Goal: Information Seeking & Learning: Learn about a topic

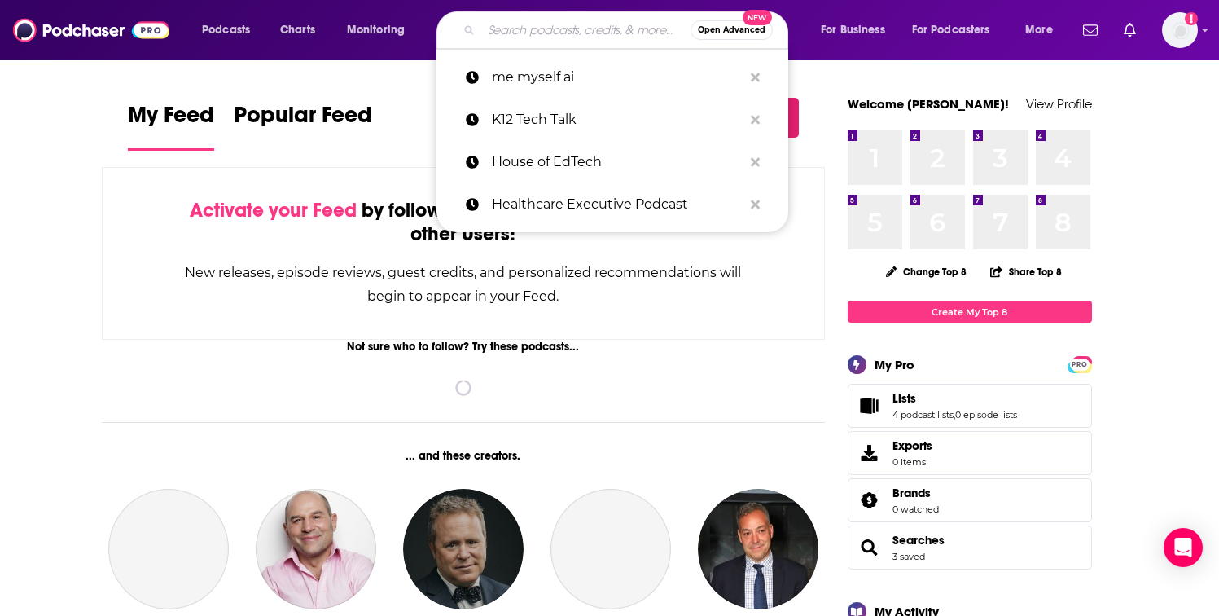
click at [550, 23] on input "Search podcasts, credits, & more..." at bounding box center [585, 30] width 209 height 26
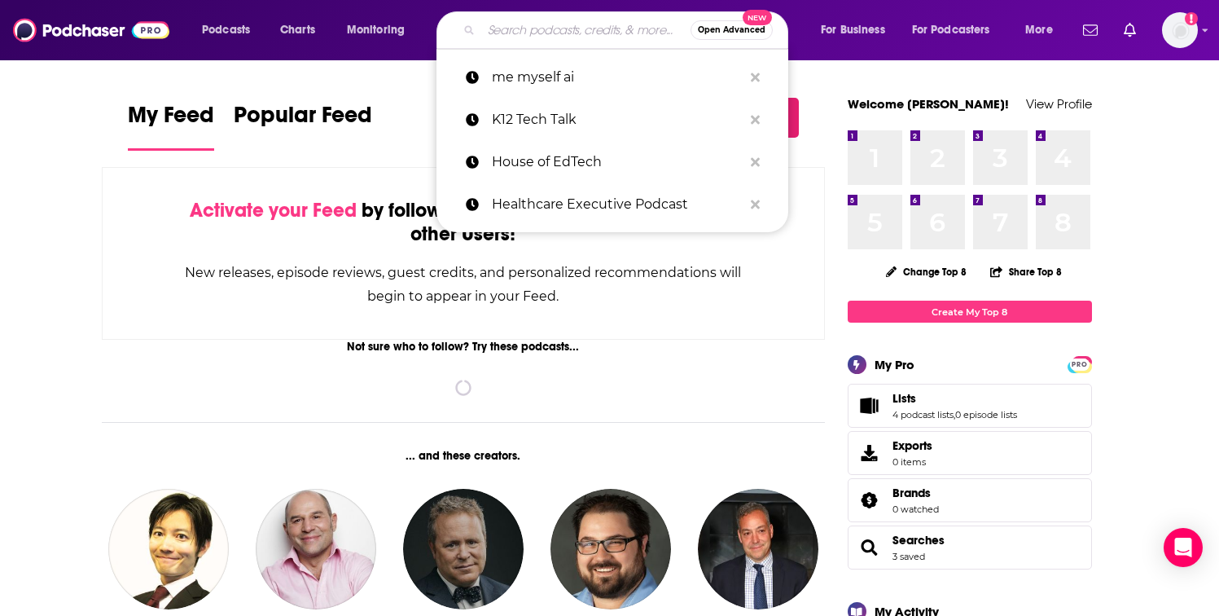
paste input "CyberSecurity Summary"
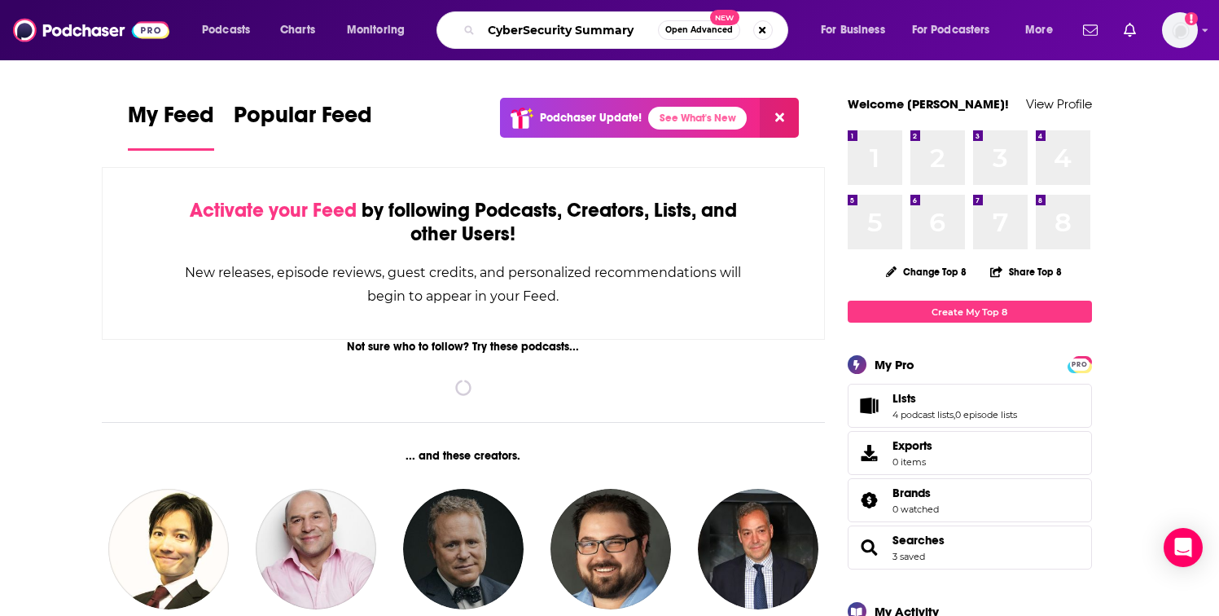
type input "CyberSecurity Summary"
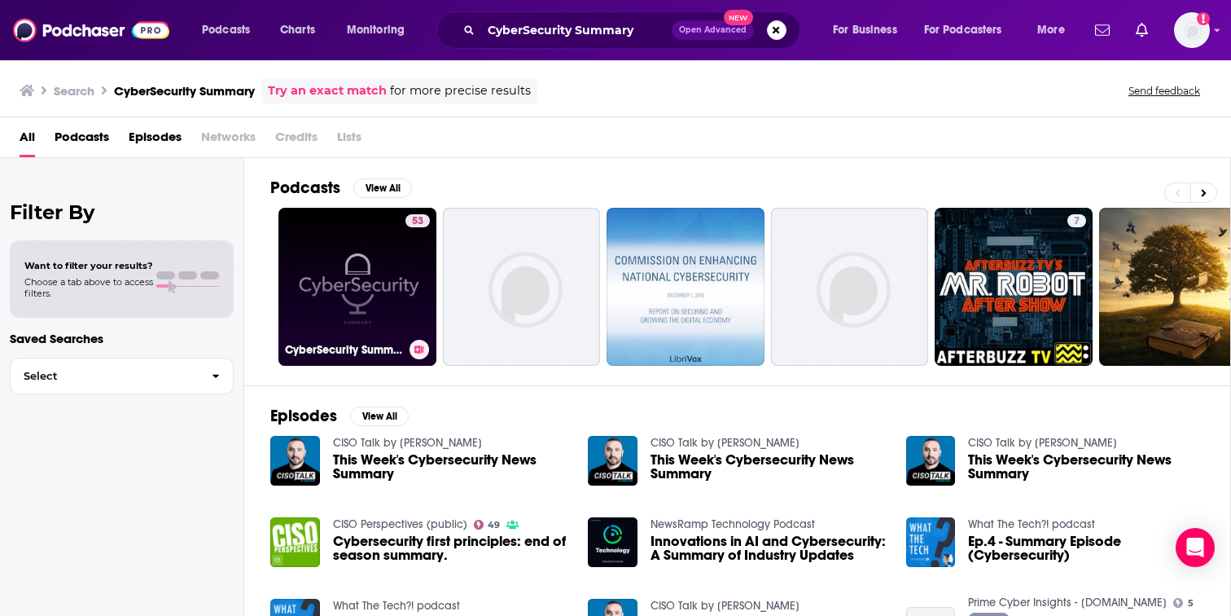
click at [349, 259] on link "53 CyberSecurity Summary" at bounding box center [358, 287] width 158 height 158
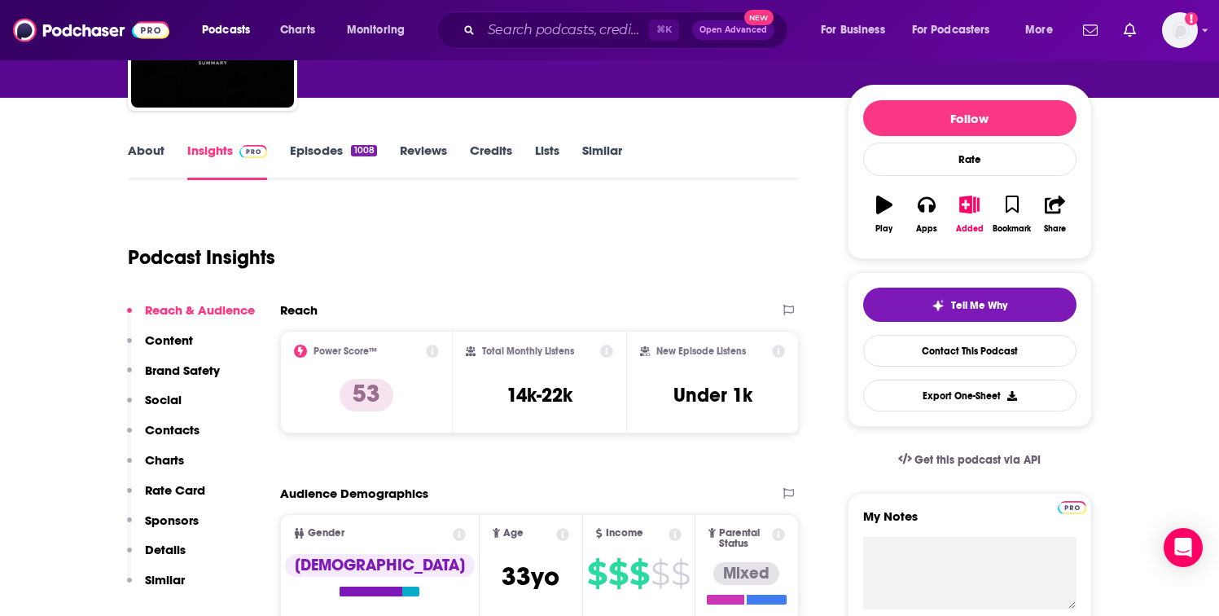
scroll to position [188, 0]
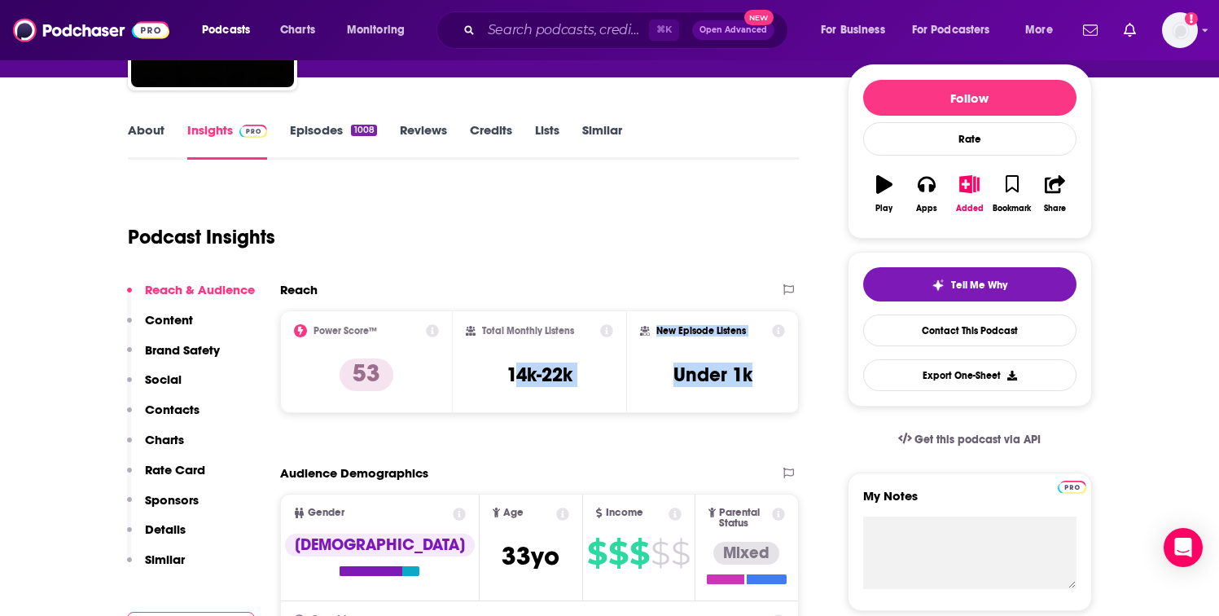
drag, startPoint x: 513, startPoint y: 380, endPoint x: 651, endPoint y: 396, distance: 138.5
click at [651, 396] on div "Power Score™ 53 Total Monthly Listens 14k-22k New Episode Listens Under 1k" at bounding box center [540, 361] width 520 height 103
drag, startPoint x: 551, startPoint y: 415, endPoint x: 670, endPoint y: 399, distance: 120.7
click at [555, 414] on div "Reach Power Score™ 53 Total Monthly Listens 14k-22k New Episode Listens Under 1k" at bounding box center [540, 354] width 520 height 144
drag, startPoint x: 766, startPoint y: 385, endPoint x: 664, endPoint y: 381, distance: 101.9
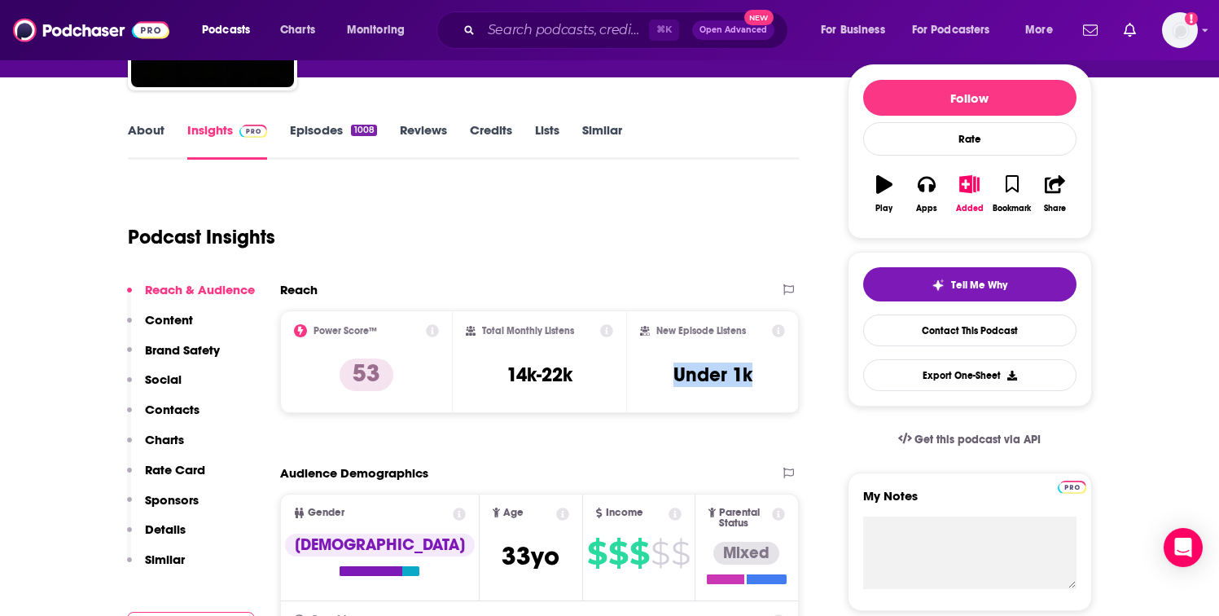
click at [664, 381] on div "New Episode Listens Under 1k" at bounding box center [713, 361] width 146 height 75
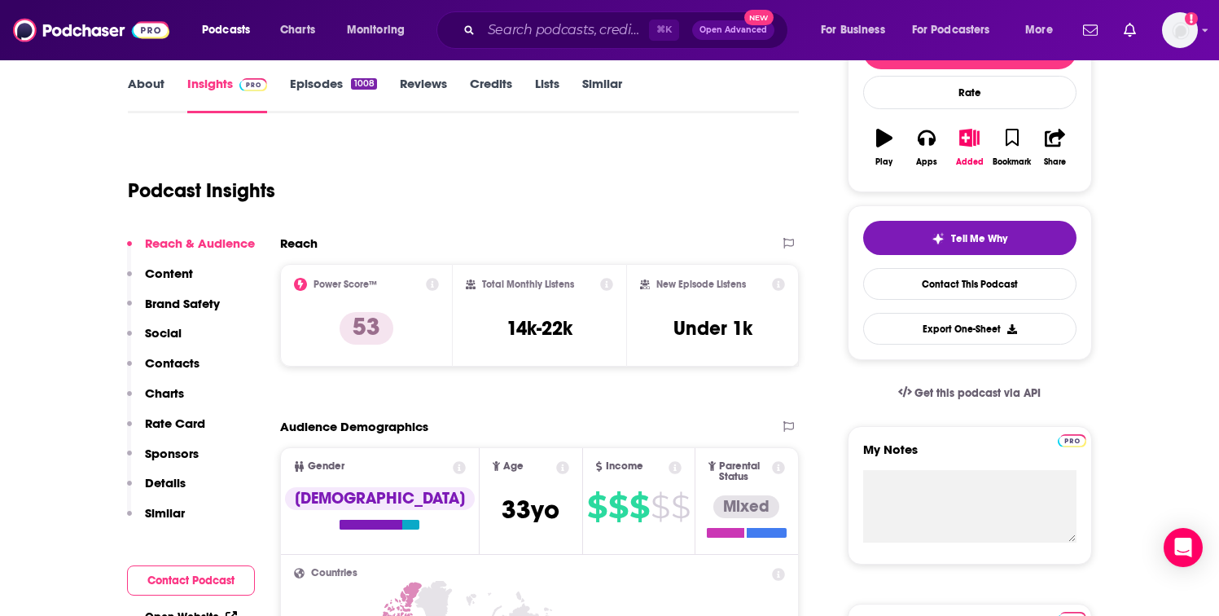
scroll to position [235, 0]
drag, startPoint x: 504, startPoint y: 325, endPoint x: 580, endPoint y: 324, distance: 75.7
click at [580, 324] on div "Total Monthly Listens 14k-22k" at bounding box center [539, 315] width 147 height 75
click at [465, 229] on div "Podcast Insights" at bounding box center [464, 187] width 672 height 96
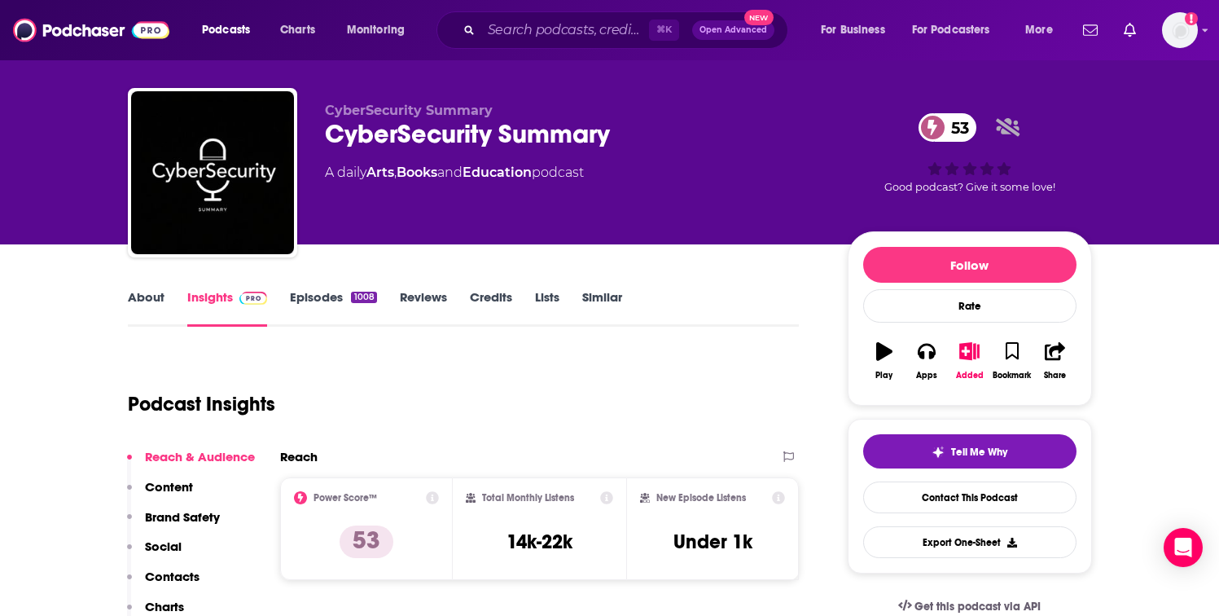
scroll to position [14, 0]
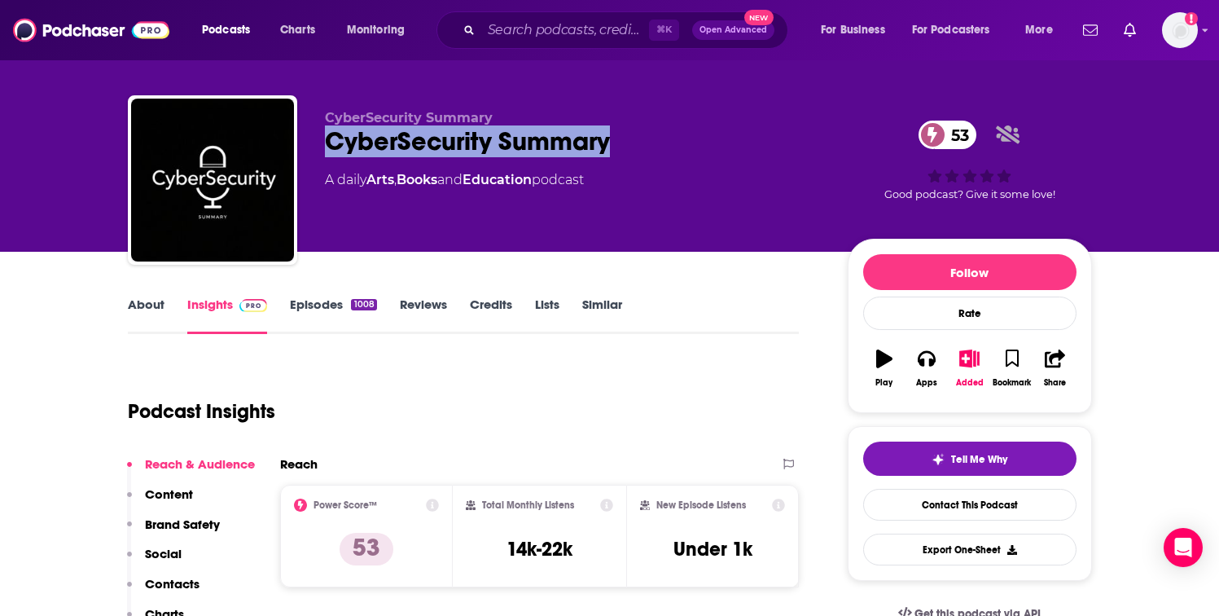
drag, startPoint x: 322, startPoint y: 141, endPoint x: 601, endPoint y: 161, distance: 280.1
click at [601, 161] on div "CyberSecurity Summary CyberSecurity Summary 53 A daily Arts , Books and Educati…" at bounding box center [610, 183] width 964 height 176
copy h2 "CyberSecurity Summary"
